Goal: Check status: Check status

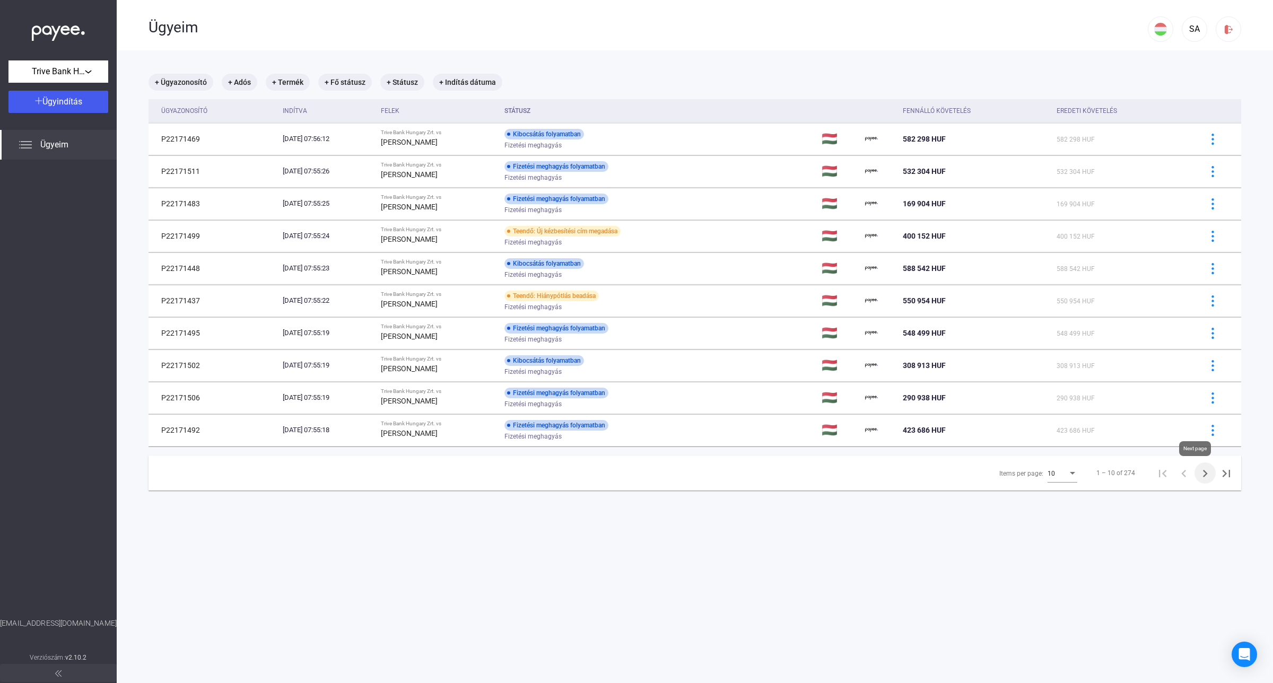
click at [1197, 471] on icon "Next page" at bounding box center [1204, 473] width 15 height 15
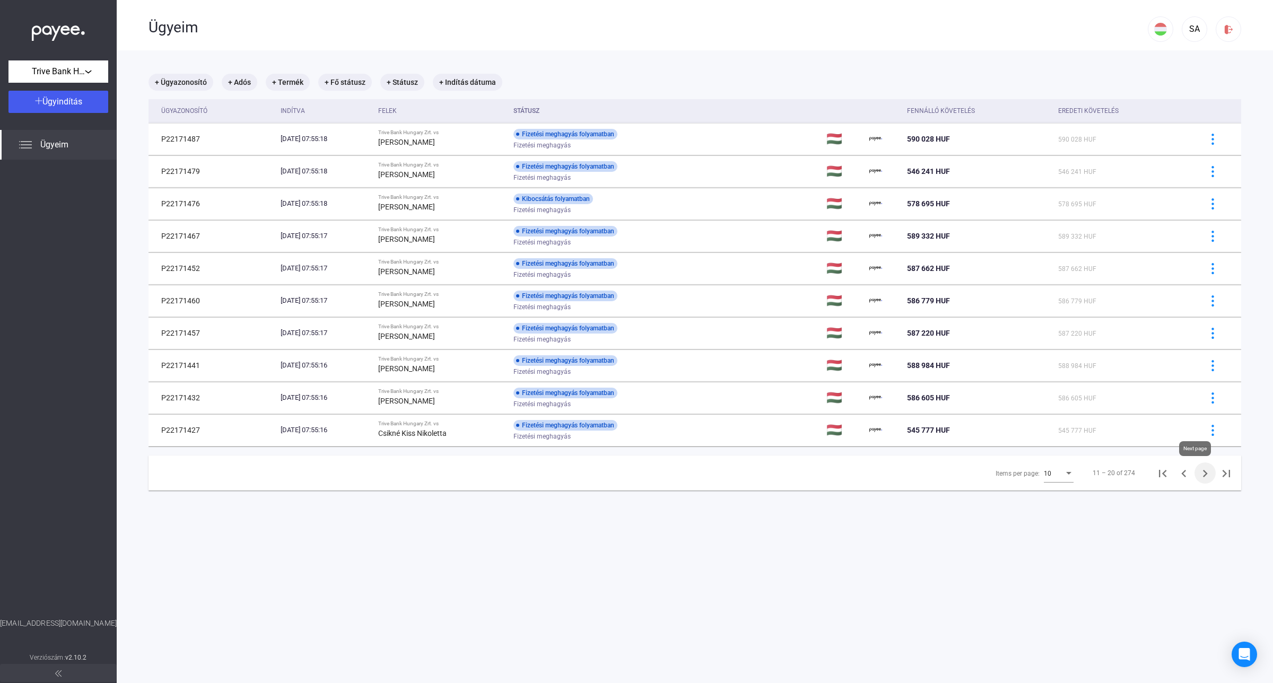
click at [1197, 471] on icon "Next page" at bounding box center [1204, 473] width 15 height 15
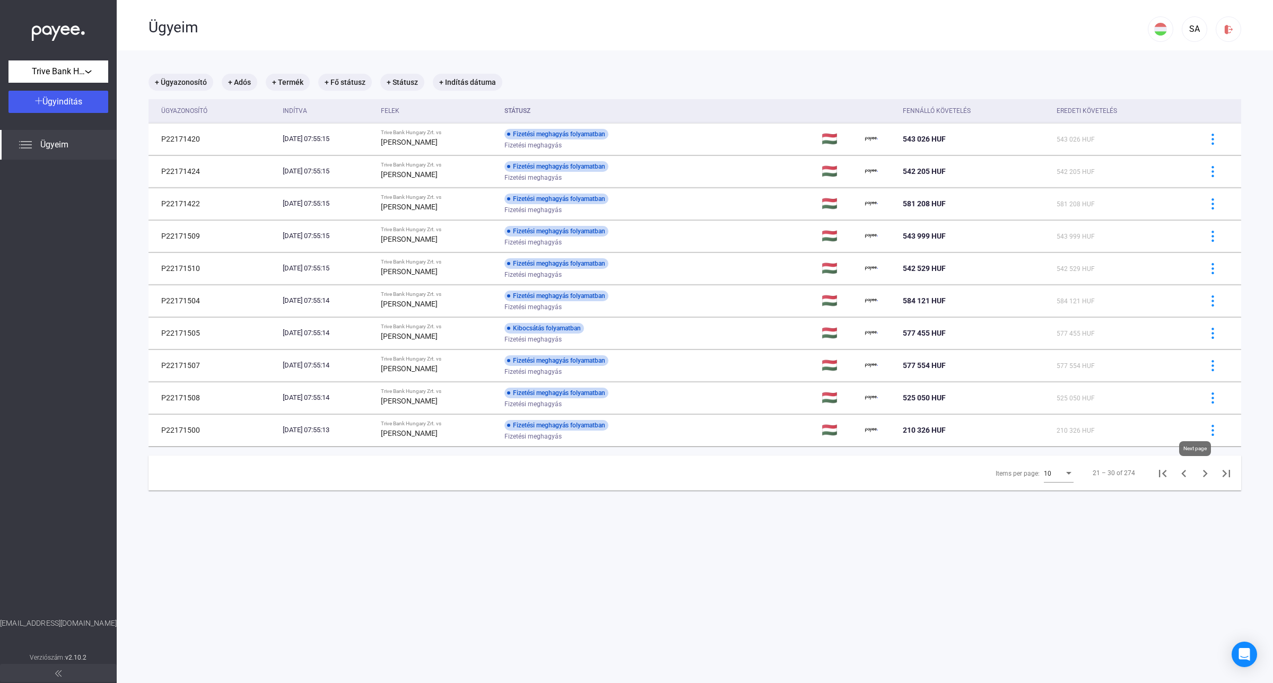
click at [1197, 471] on icon "Next page" at bounding box center [1204, 473] width 15 height 15
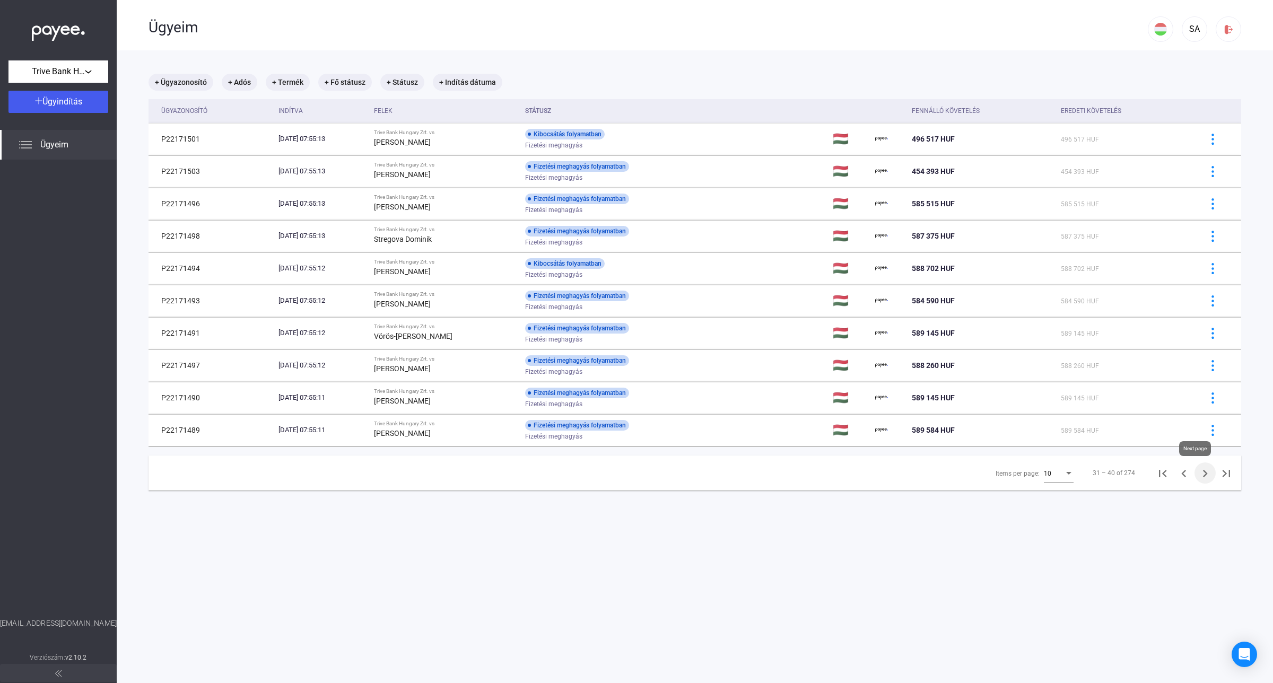
click at [1197, 471] on icon "Next page" at bounding box center [1204, 473] width 15 height 15
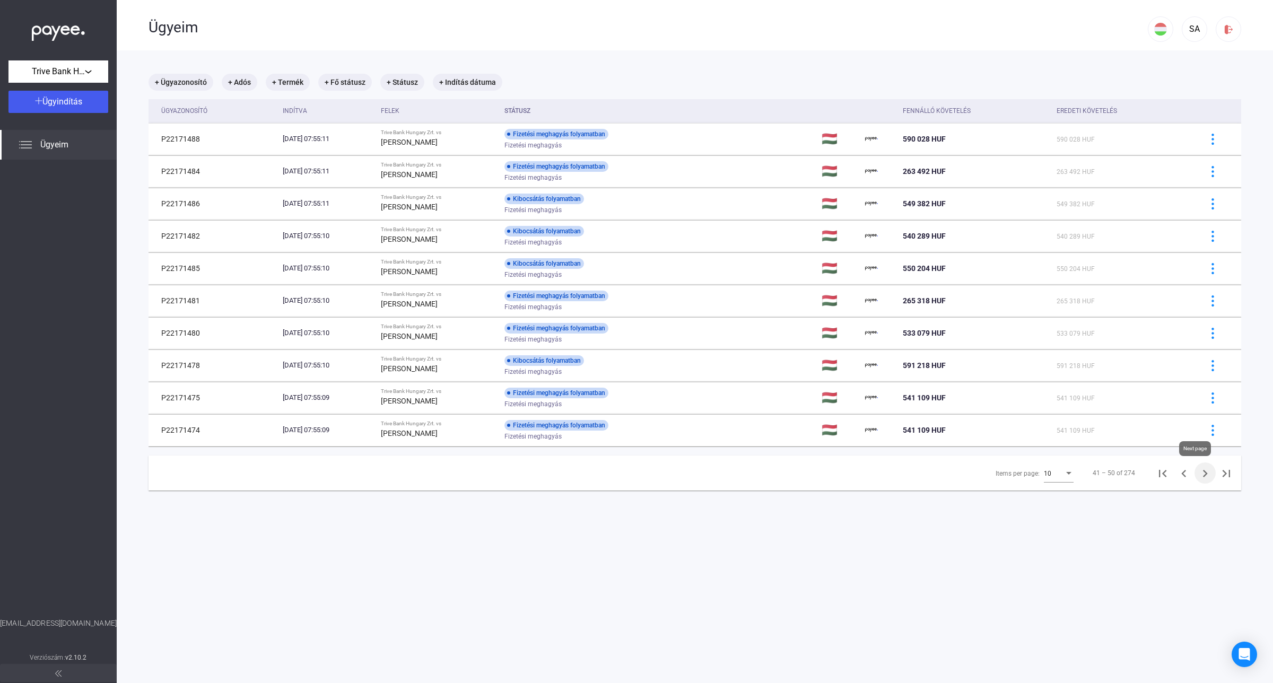
click at [1197, 471] on icon "Next page" at bounding box center [1204, 473] width 15 height 15
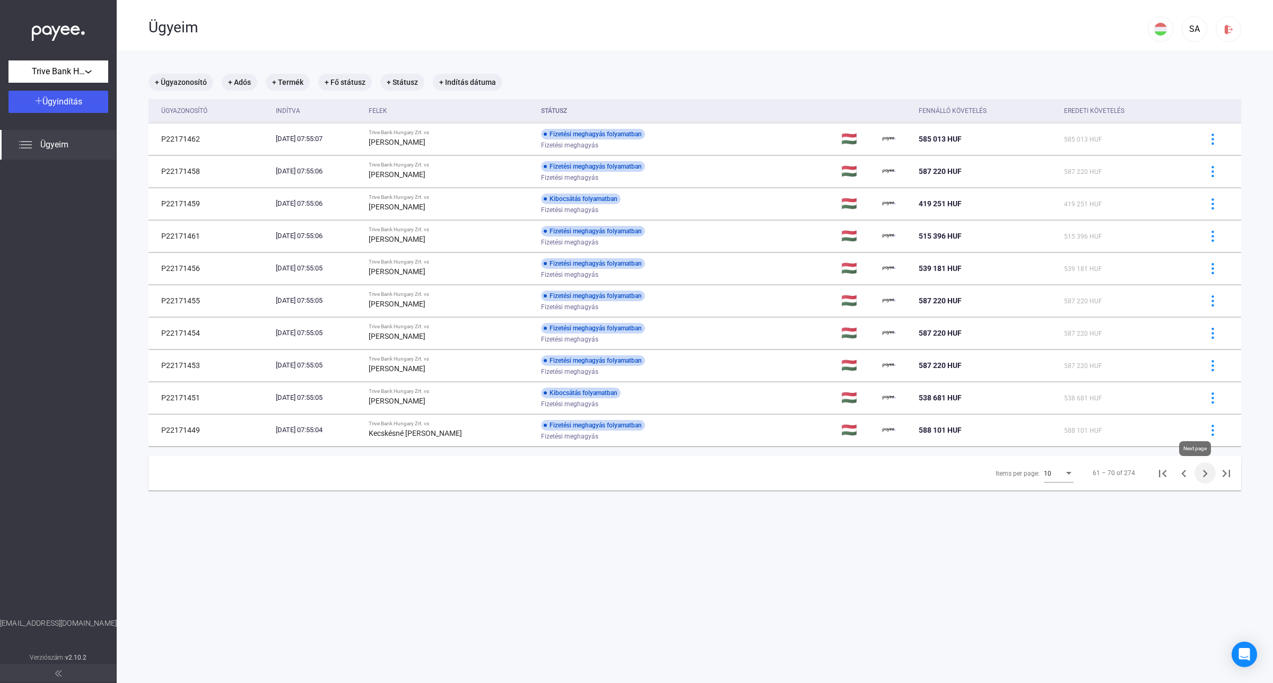
click at [1197, 471] on icon "Next page" at bounding box center [1204, 473] width 15 height 15
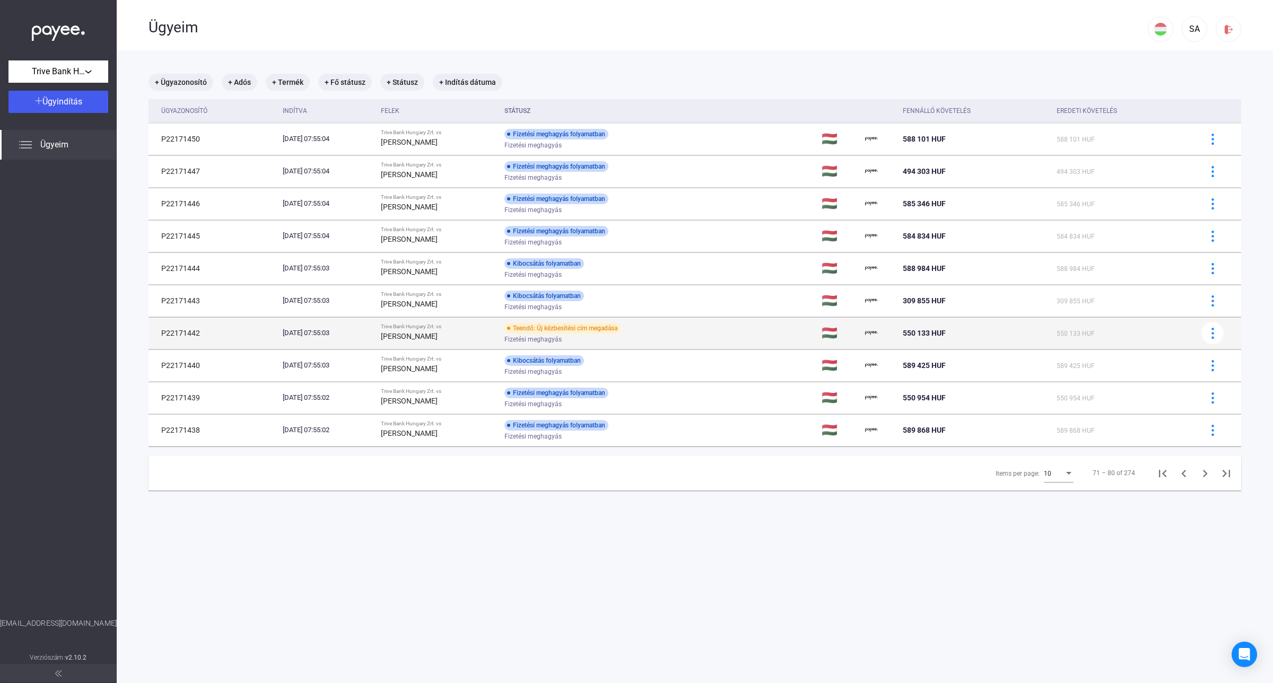
click at [353, 338] on div "[DATE] 07:55:03" at bounding box center [328, 333] width 90 height 11
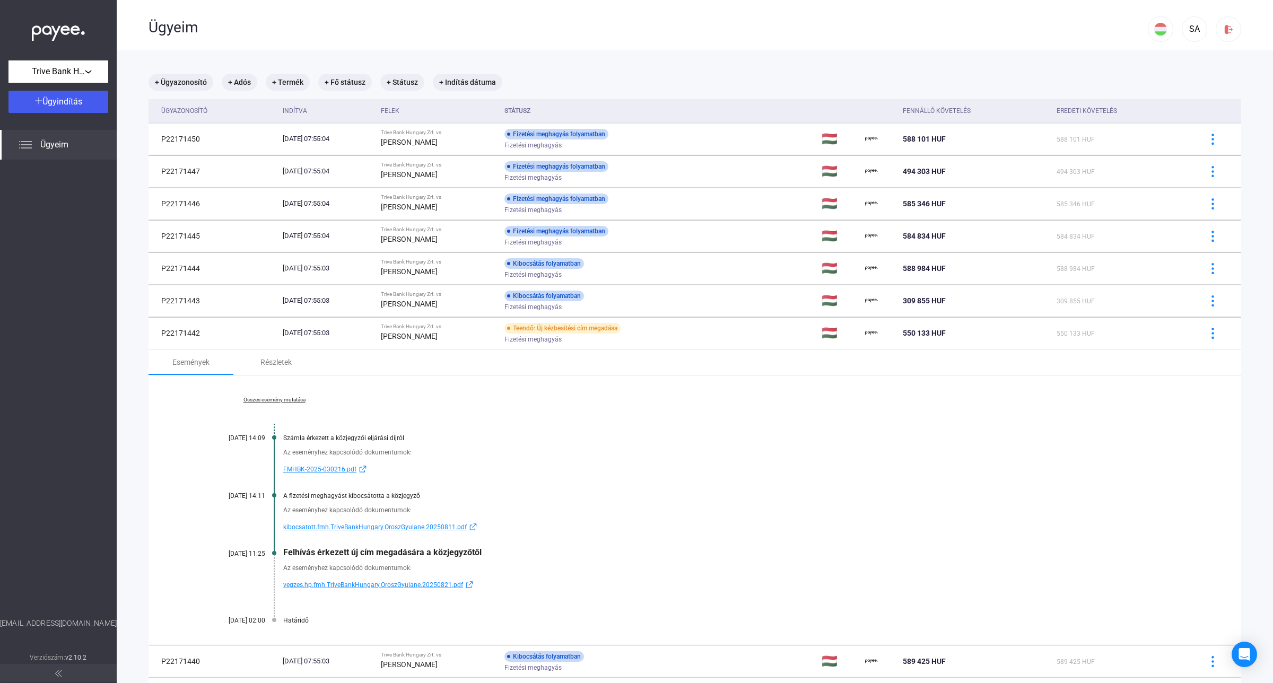
click at [403, 528] on span "kibocsatott.fmh.TriveBankHungary.OroszGyulane.20250811.pdf" at bounding box center [374, 527] width 183 height 13
